Goal: Information Seeking & Learning: Learn about a topic

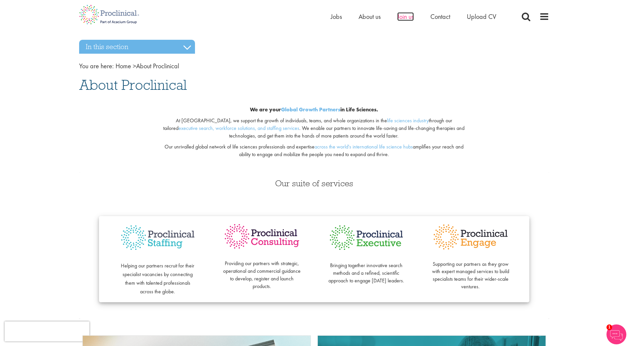
click at [410, 17] on span "Join us" at bounding box center [406, 16] width 17 height 9
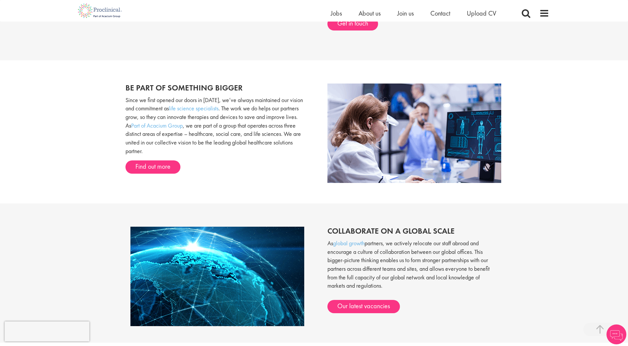
scroll to position [252, 0]
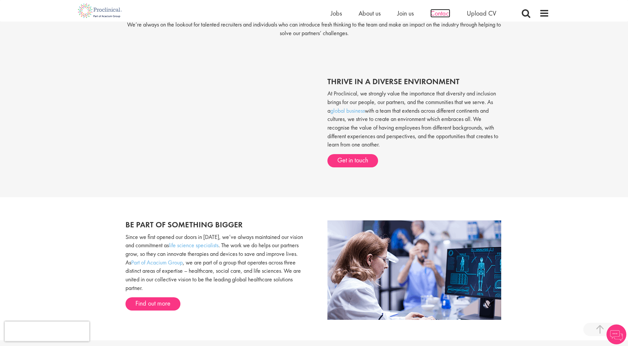
click at [446, 13] on span "Contact" at bounding box center [441, 13] width 20 height 9
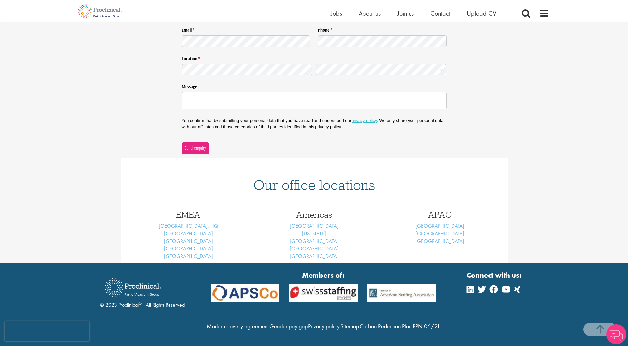
scroll to position [153, 0]
click at [189, 245] on link "Frankfurt" at bounding box center [188, 248] width 49 height 7
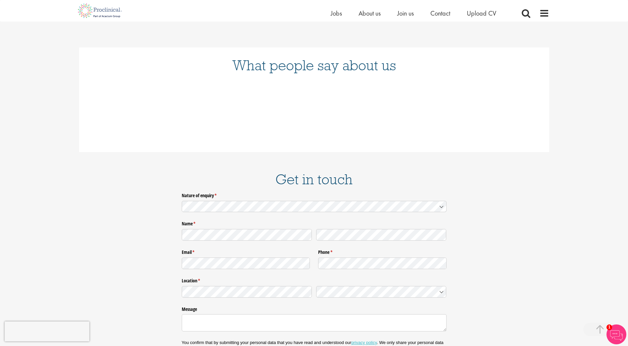
scroll to position [933, 0]
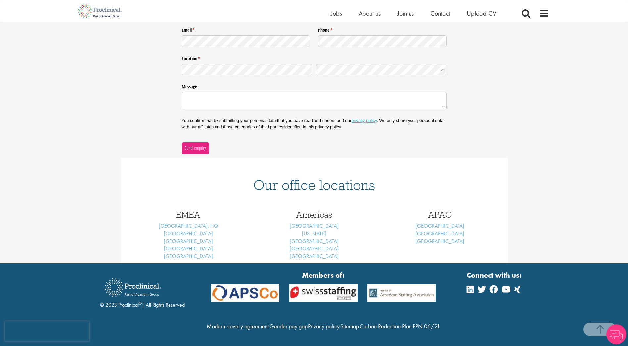
scroll to position [153, 0]
click at [190, 252] on link "Munich" at bounding box center [188, 255] width 49 height 7
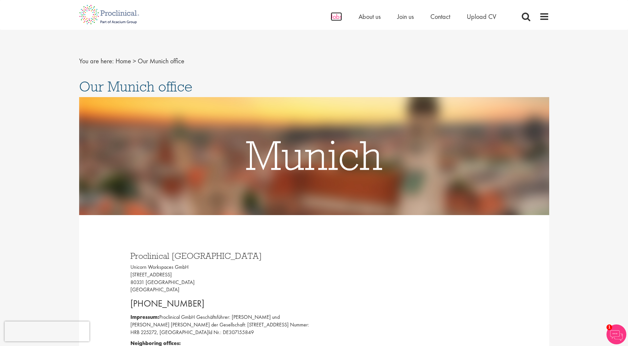
click at [337, 19] on span "Jobs" at bounding box center [336, 16] width 11 height 9
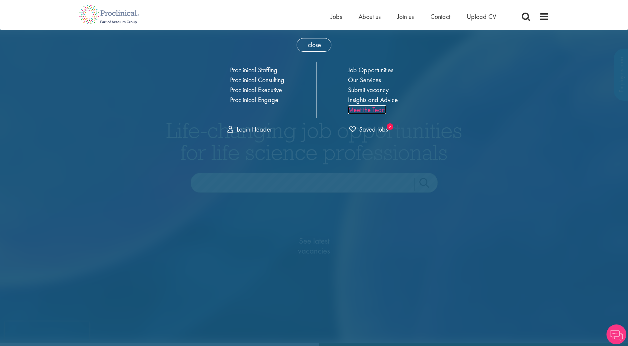
click at [364, 110] on link "Meet the Team" at bounding box center [367, 109] width 38 height 9
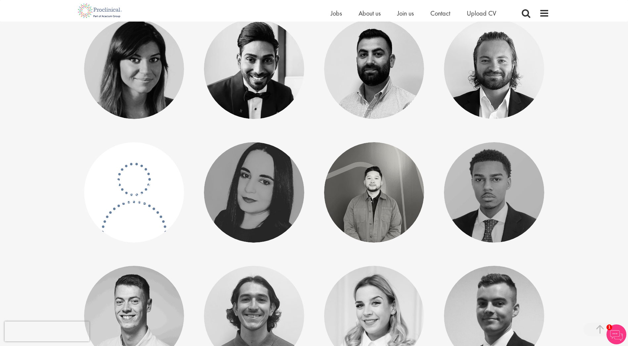
scroll to position [1126, 0]
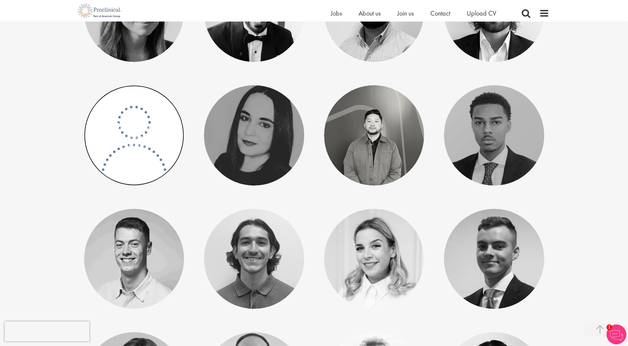
click at [138, 116] on link at bounding box center [134, 135] width 100 height 100
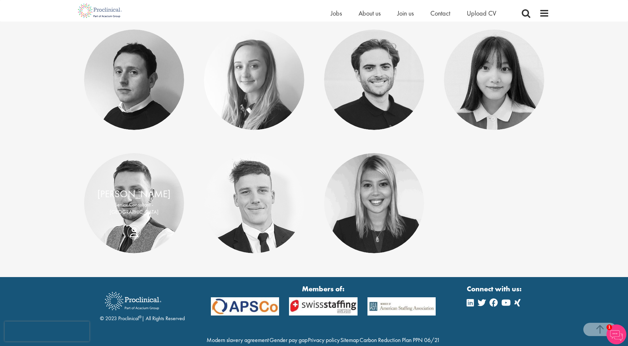
scroll to position [3309, 0]
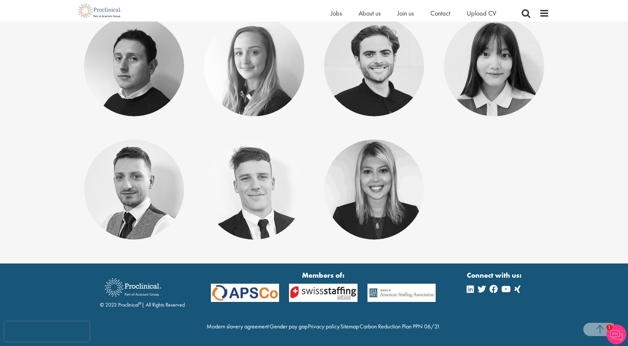
click at [620, 332] on img at bounding box center [617, 334] width 20 height 20
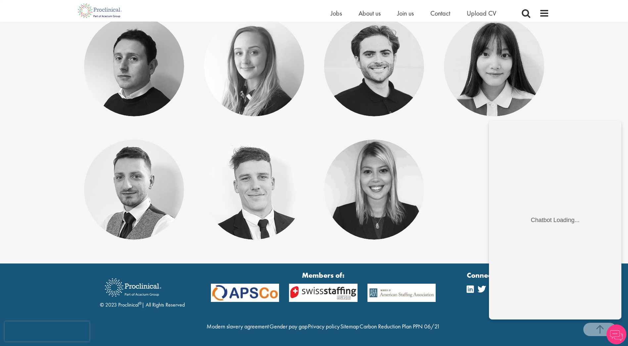
scroll to position [0, 0]
click at [501, 331] on div "Connect with us:" at bounding box center [495, 304] width 56 height 69
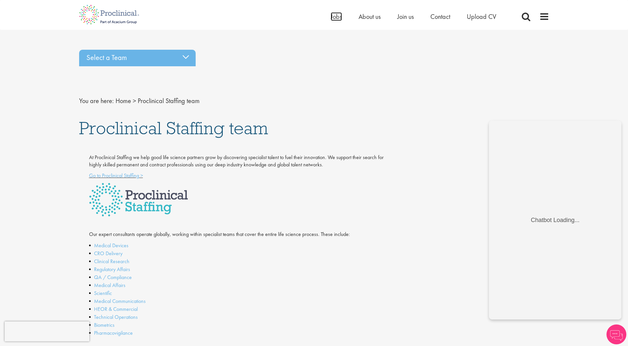
drag, startPoint x: 337, startPoint y: 17, endPoint x: 337, endPoint y: 37, distance: 19.9
click at [337, 17] on span "Jobs" at bounding box center [336, 16] width 11 height 9
